Goal: Information Seeking & Learning: Learn about a topic

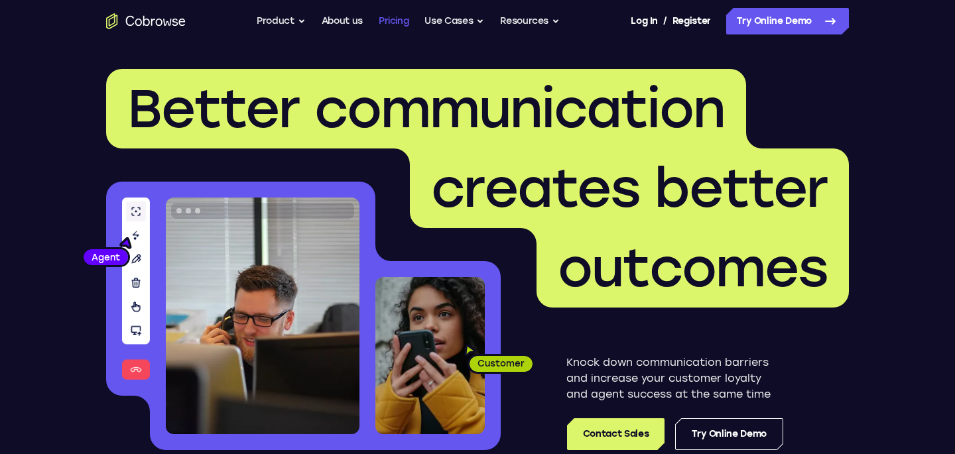
click at [398, 21] on link "Pricing" at bounding box center [394, 21] width 31 height 27
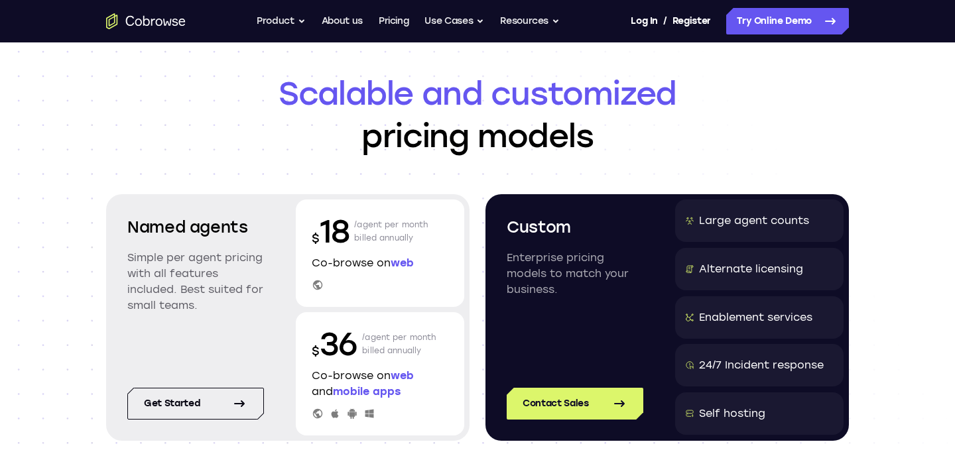
scroll to position [32, 0]
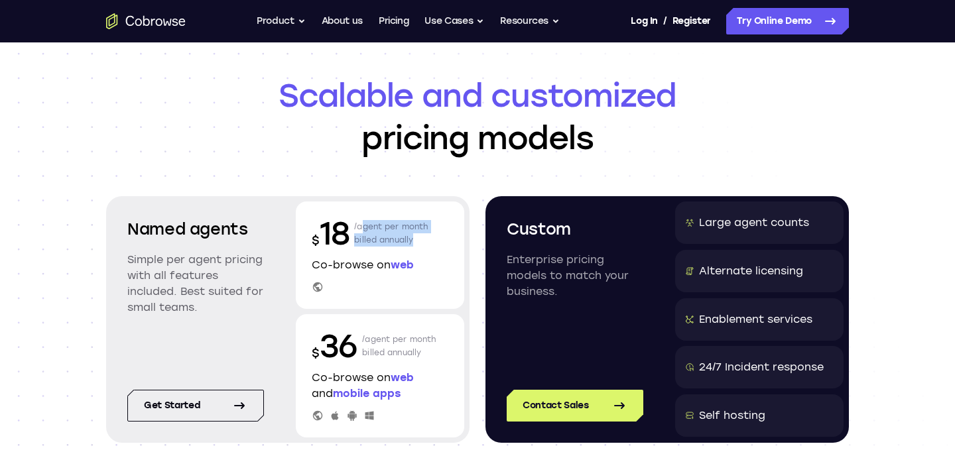
drag, startPoint x: 355, startPoint y: 228, endPoint x: 420, endPoint y: 244, distance: 66.9
click at [420, 244] on p "/agent per month billed annually" at bounding box center [391, 233] width 74 height 42
click at [420, 245] on p "/agent per month billed annually" at bounding box center [391, 233] width 74 height 42
drag, startPoint x: 419, startPoint y: 237, endPoint x: 351, endPoint y: 222, distance: 69.3
click at [351, 222] on div "$ 18 /agent per month billed annually" at bounding box center [380, 233] width 137 height 42
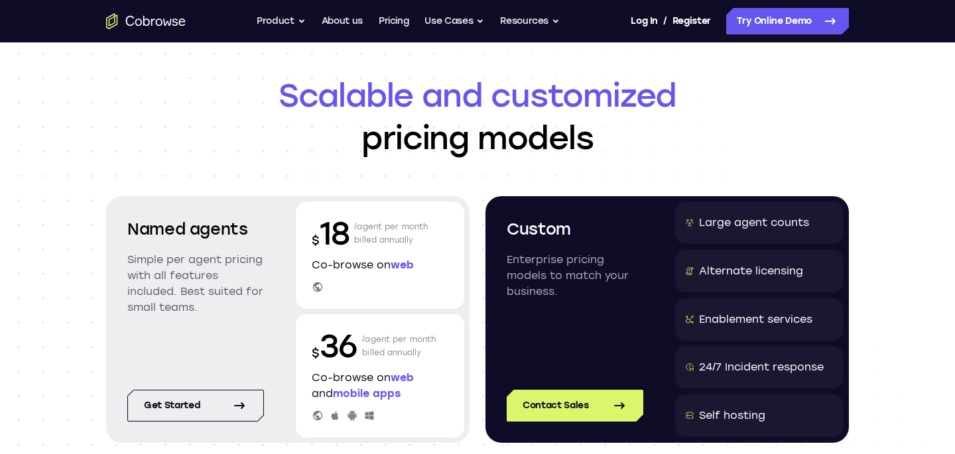
click at [351, 222] on div "$ 18 /agent per month billed annually" at bounding box center [380, 233] width 137 height 42
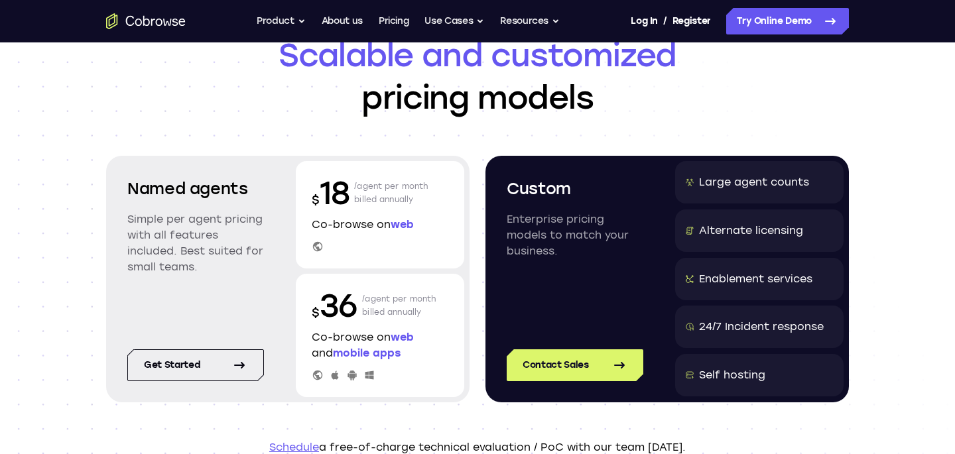
scroll to position [72, 0]
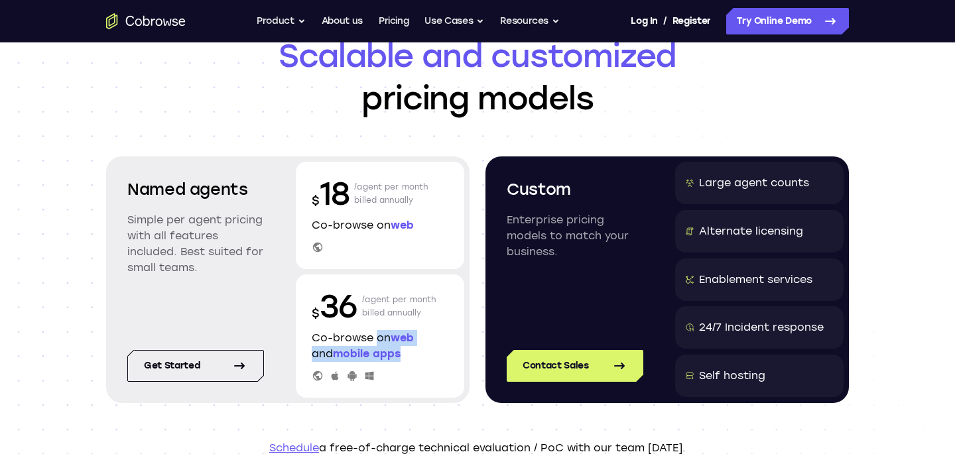
drag, startPoint x: 370, startPoint y: 336, endPoint x: 411, endPoint y: 353, distance: 44.0
click at [411, 353] on p "Co-browse on web and mobile apps" at bounding box center [380, 346] width 137 height 32
click at [416, 352] on p "Co-browse on web and mobile apps" at bounding box center [380, 346] width 137 height 32
drag, startPoint x: 426, startPoint y: 188, endPoint x: 351, endPoint y: 185, distance: 74.3
click at [351, 185] on div "$ 18 /agent per month billed annually" at bounding box center [380, 193] width 137 height 42
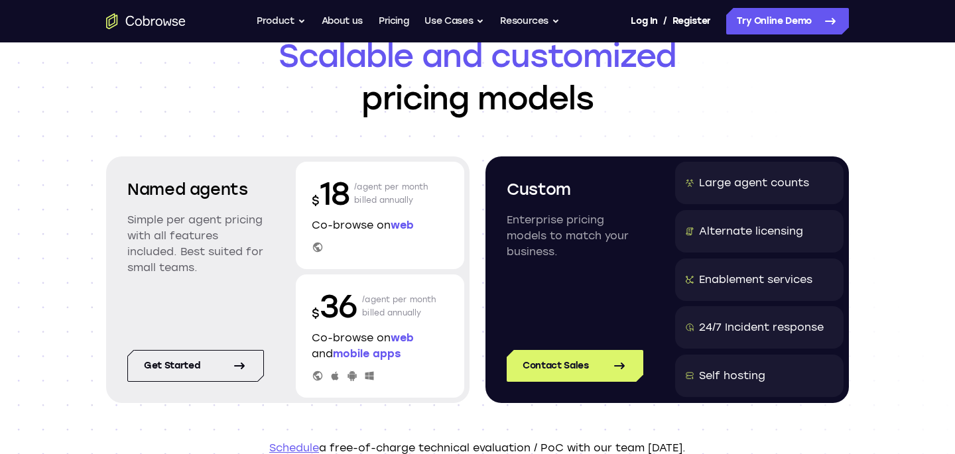
click at [351, 185] on div "$ 18 /agent per month billed annually" at bounding box center [380, 193] width 137 height 42
drag, startPoint x: 356, startPoint y: 186, endPoint x: 406, endPoint y: 201, distance: 51.8
click at [406, 201] on p "/agent per month billed annually" at bounding box center [391, 193] width 74 height 42
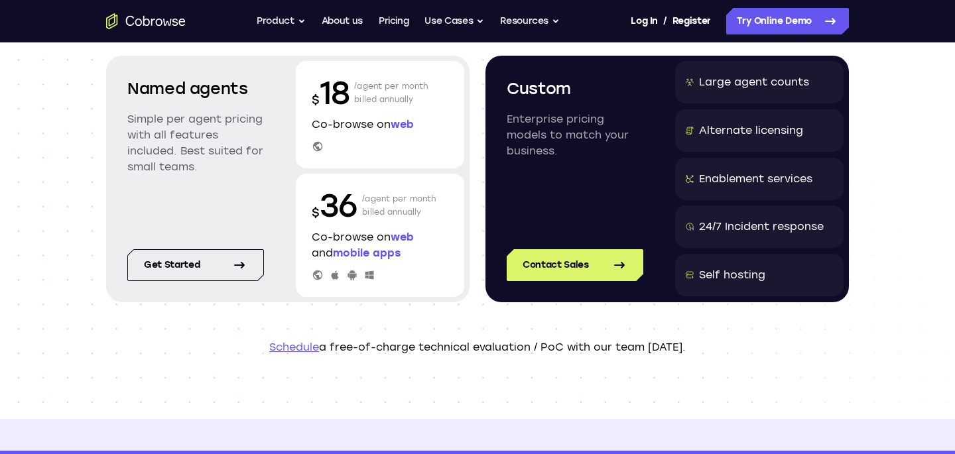
scroll to position [0, 0]
